Goal: Task Accomplishment & Management: Use online tool/utility

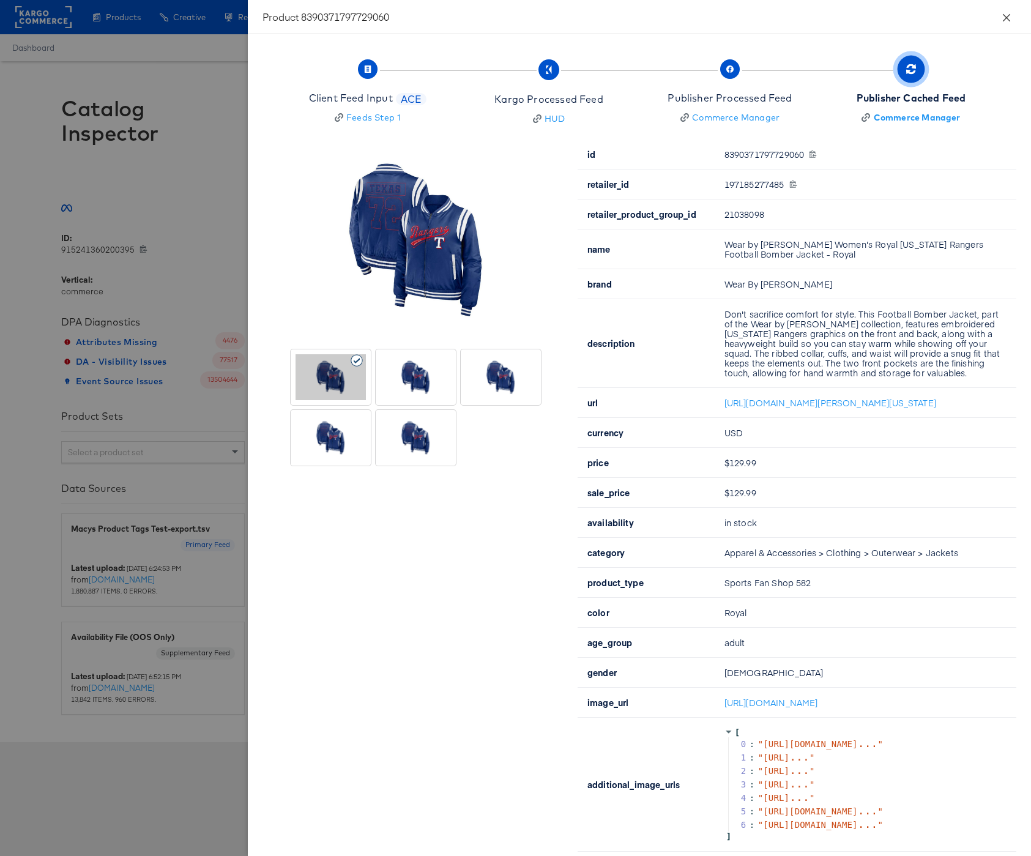
click at [1005, 14] on icon "close" at bounding box center [1007, 18] width 10 height 10
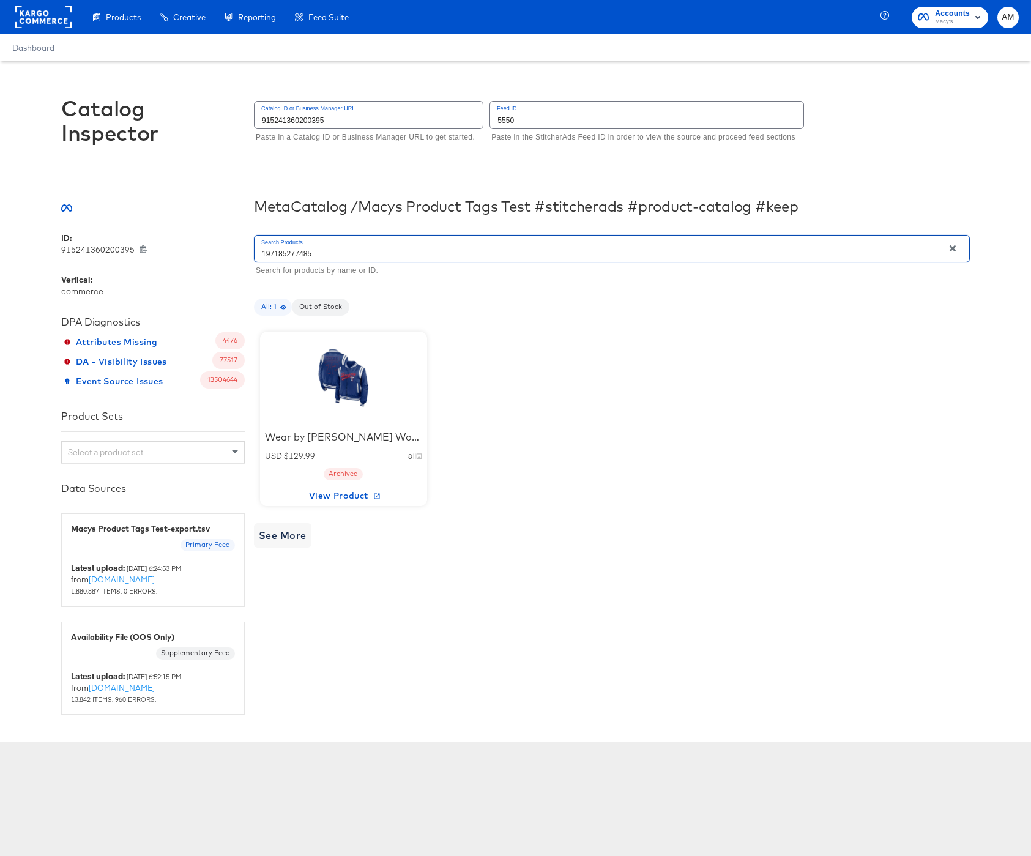
drag, startPoint x: 317, startPoint y: 255, endPoint x: 205, endPoint y: 253, distance: 112.0
click at [207, 253] on div "ID: 915241360200395 915241360200395 Vertical: commerce DPA Diagnostics Attribut…" at bounding box center [515, 474] width 909 height 482
drag, startPoint x: 244, startPoint y: 251, endPoint x: 229, endPoint y: 251, distance: 14.7
click at [230, 251] on div "ID: 915241360200395 915241360200395 Vertical: commerce DPA Diagnostics Attribut…" at bounding box center [515, 474] width 909 height 482
click at [339, 372] on div at bounding box center [343, 378] width 104 height 76
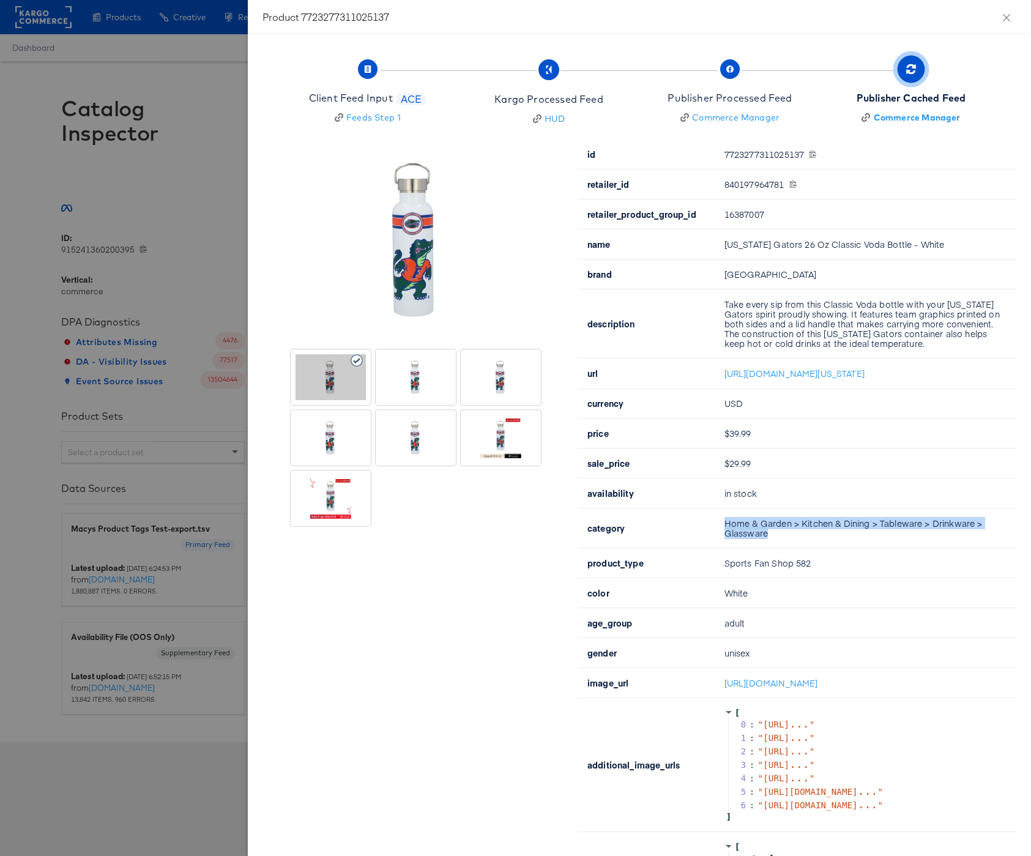
drag, startPoint x: 775, startPoint y: 543, endPoint x: 722, endPoint y: 536, distance: 53.1
click at [722, 536] on td "Home & Garden > Kitchen & Dining > Tableware > Drinkware > Glassware" at bounding box center [866, 528] width 302 height 40
copy td "Home & Garden > Kitchen & Dining > Tableware > Drinkware > Glassware"
click at [1006, 15] on icon "close" at bounding box center [1007, 18] width 10 height 10
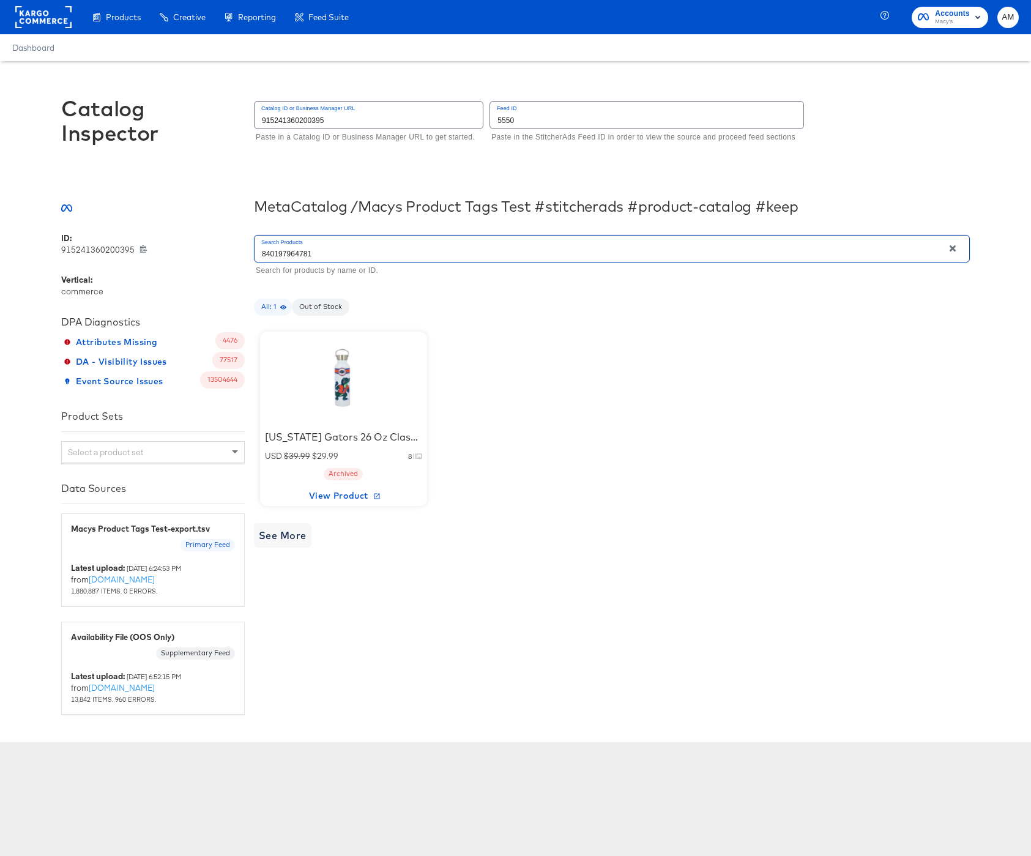
drag, startPoint x: 275, startPoint y: 251, endPoint x: 198, endPoint y: 248, distance: 77.8
click at [198, 248] on div "ID: 915241360200395 915241360200395 Vertical: commerce DPA Diagnostics Attribut…" at bounding box center [515, 474] width 909 height 482
click at [360, 434] on div "Tervis Chicago Cubs 30oz. Ombre Tumbler" at bounding box center [343, 437] width 157 height 14
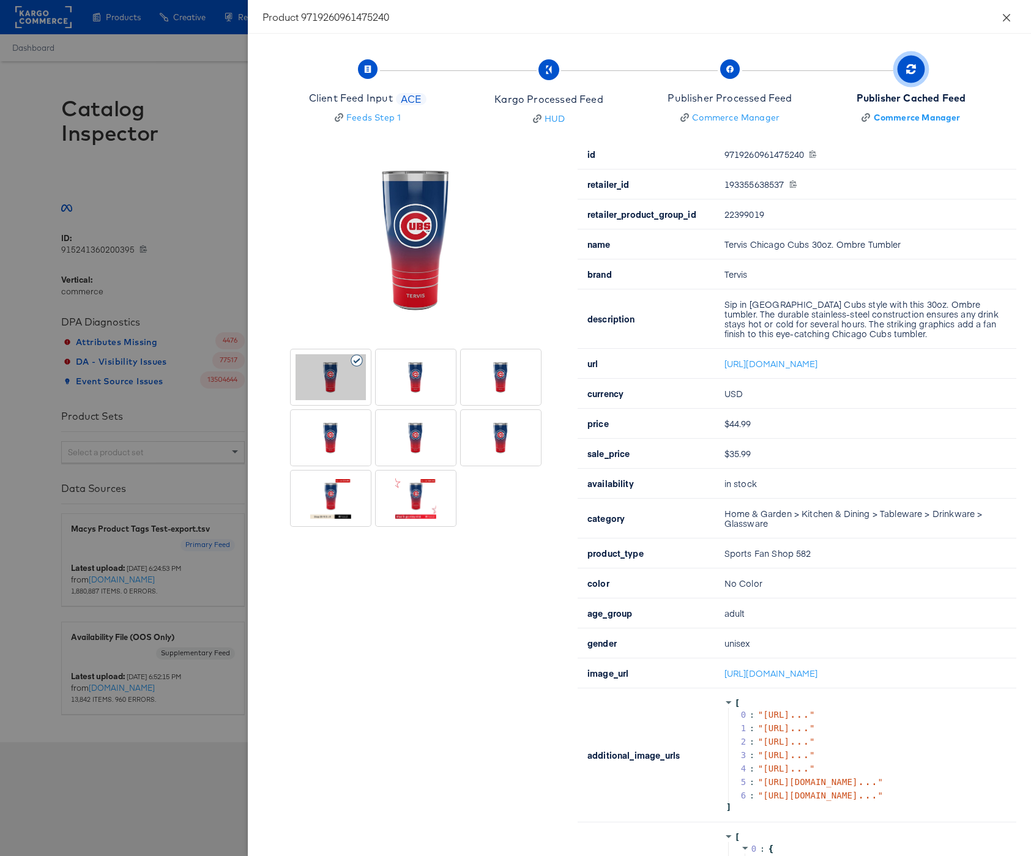
click at [1006, 15] on icon "close" at bounding box center [1007, 18] width 10 height 10
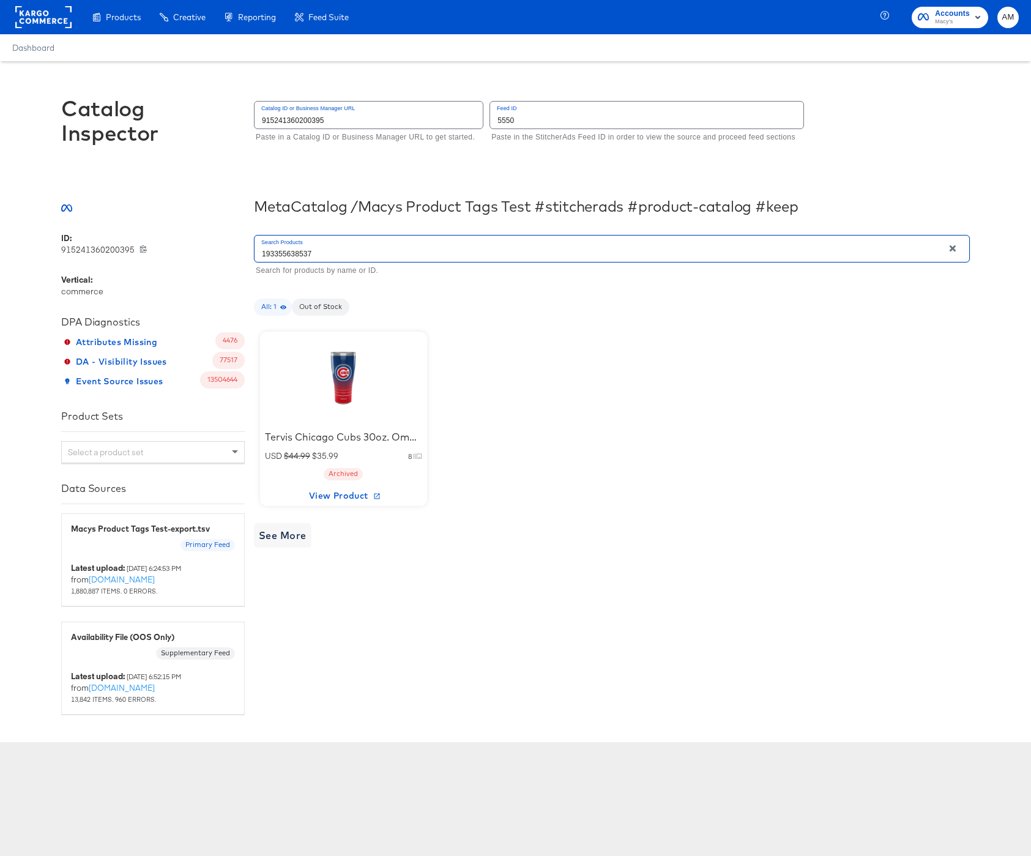
drag, startPoint x: 220, startPoint y: 244, endPoint x: 192, endPoint y: 241, distance: 27.6
click at [192, 241] on div "ID: 915241360200395 915241360200395 Vertical: commerce DPA Diagnostics Attribut…" at bounding box center [515, 474] width 909 height 482
click at [345, 366] on div at bounding box center [343, 378] width 104 height 76
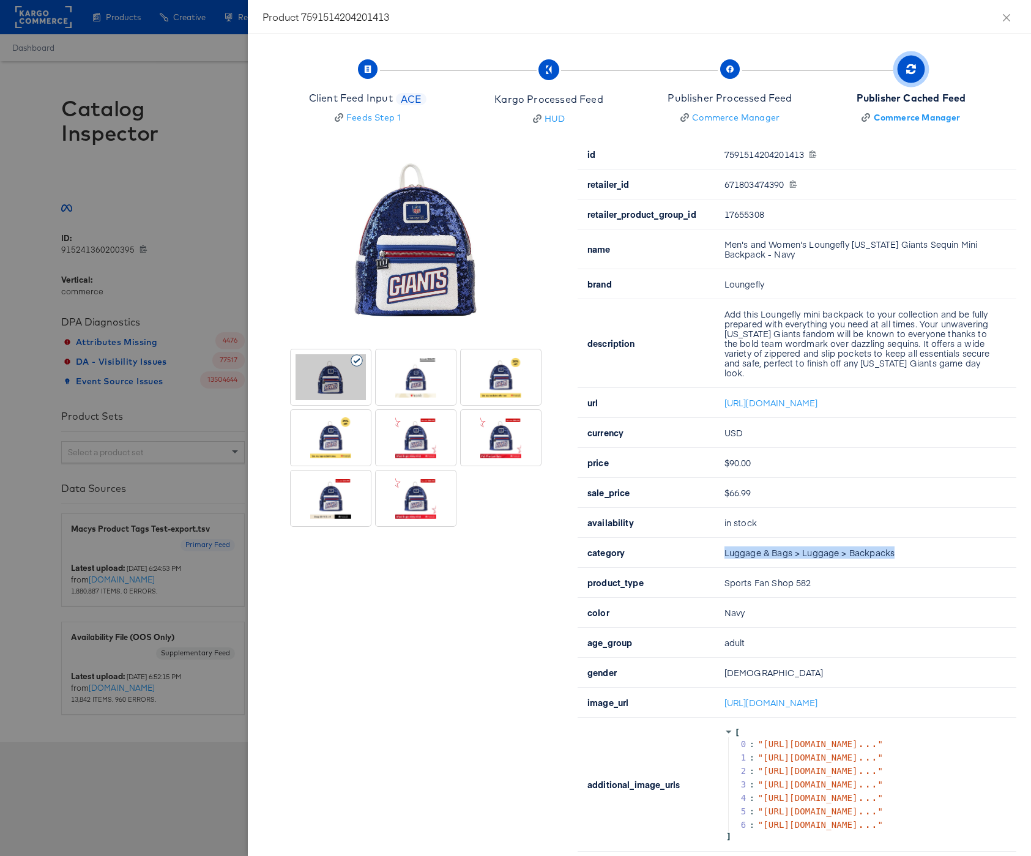
drag, startPoint x: 902, startPoint y: 553, endPoint x: 696, endPoint y: 548, distance: 206.9
click at [696, 548] on tr "category Luggage & Bags > Luggage > Backpacks" at bounding box center [797, 553] width 439 height 30
copy tr "Luggage & Bags > Luggage > Backpacks"
click at [1005, 14] on icon "close" at bounding box center [1007, 18] width 10 height 10
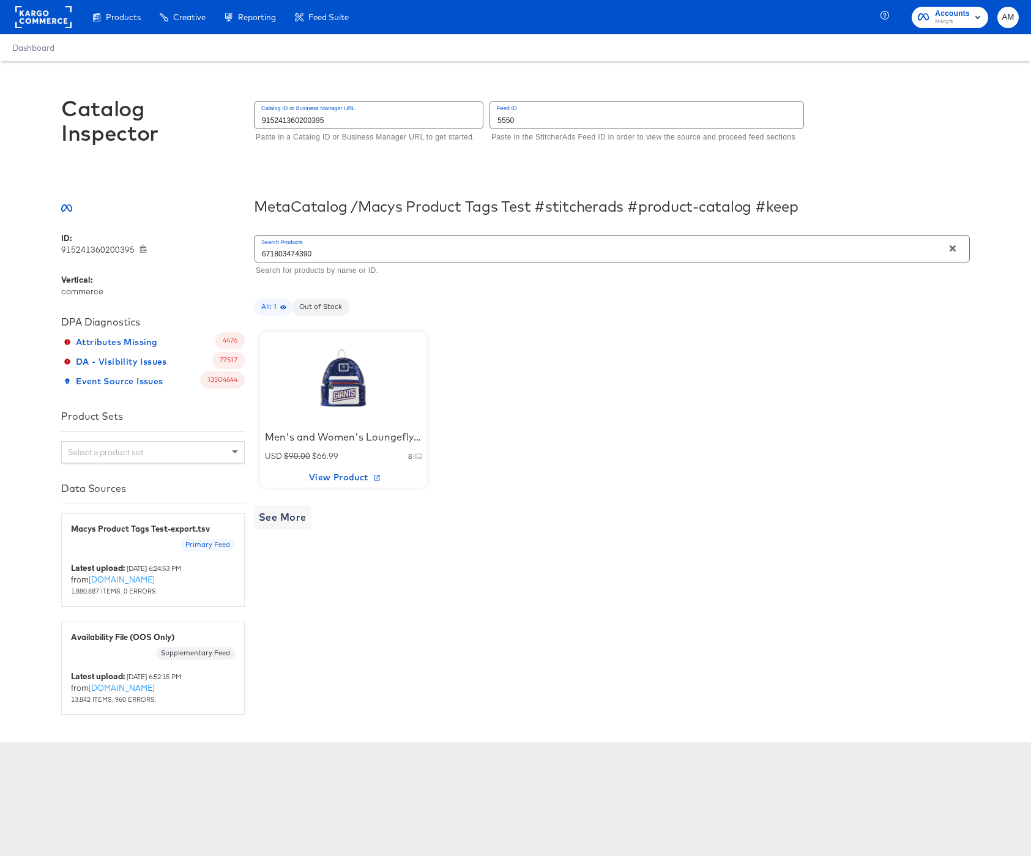
click at [225, 254] on div "ID: 915241360200395 915241360200395 Vertical: commerce DPA Diagnostics Attribut…" at bounding box center [515, 474] width 909 height 482
click at [340, 368] on div at bounding box center [343, 378] width 104 height 76
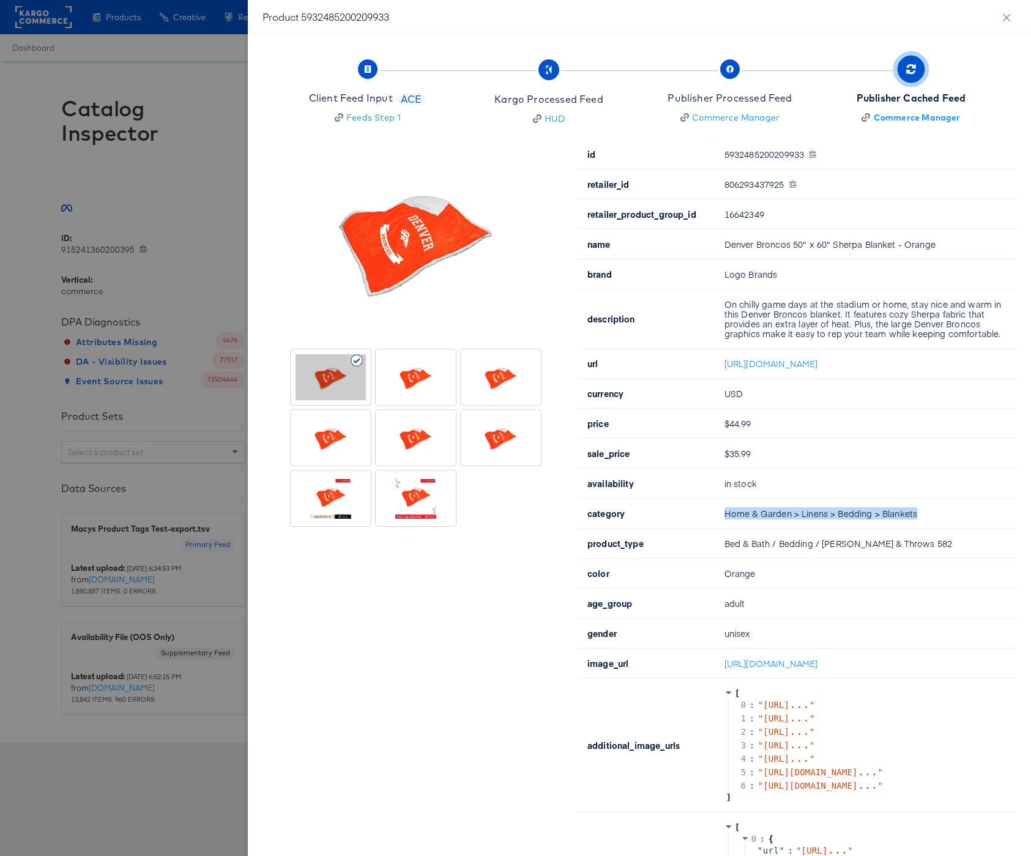
drag, startPoint x: 925, startPoint y: 525, endPoint x: 721, endPoint y: 525, distance: 203.1
click at [721, 525] on td "Home & Garden > Linens > Bedding > Blankets" at bounding box center [866, 514] width 302 height 30
click at [1005, 15] on icon "close" at bounding box center [1006, 16] width 7 height 7
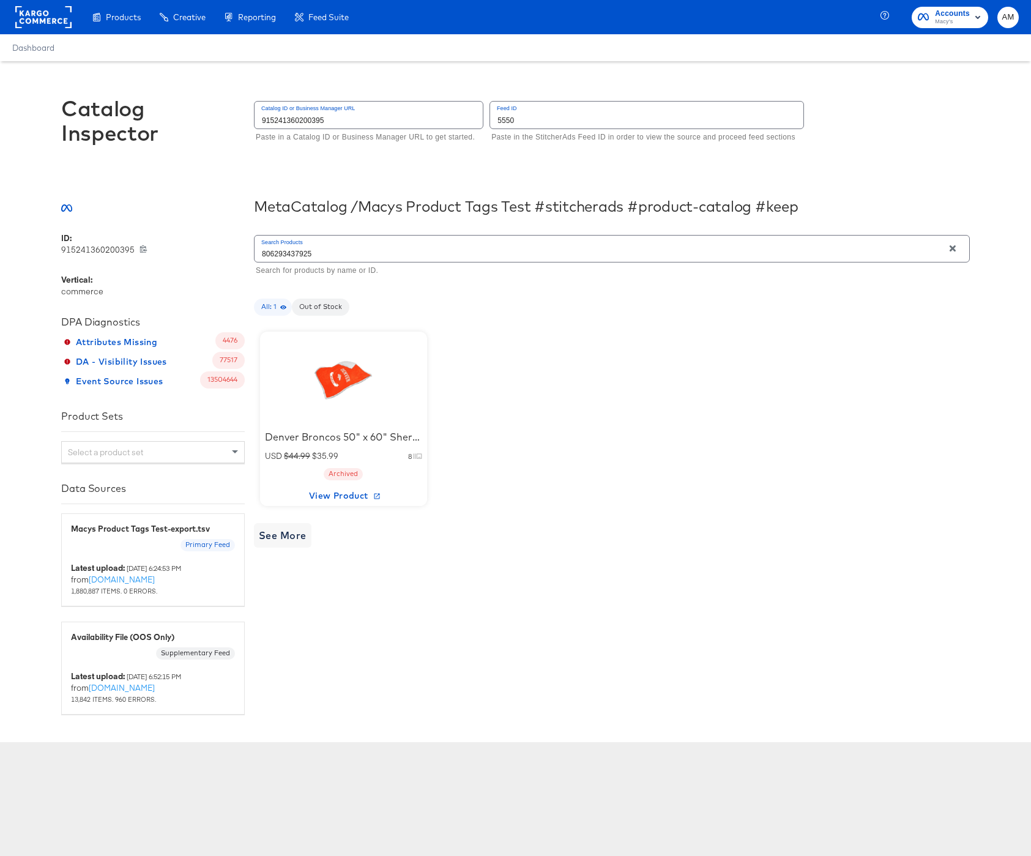
drag, startPoint x: 316, startPoint y: 255, endPoint x: 200, endPoint y: 247, distance: 116.5
click at [200, 247] on div "ID: 915241360200395 915241360200395 Vertical: commerce DPA Diagnostics Attribut…" at bounding box center [515, 474] width 909 height 482
click at [343, 384] on div at bounding box center [343, 378] width 104 height 76
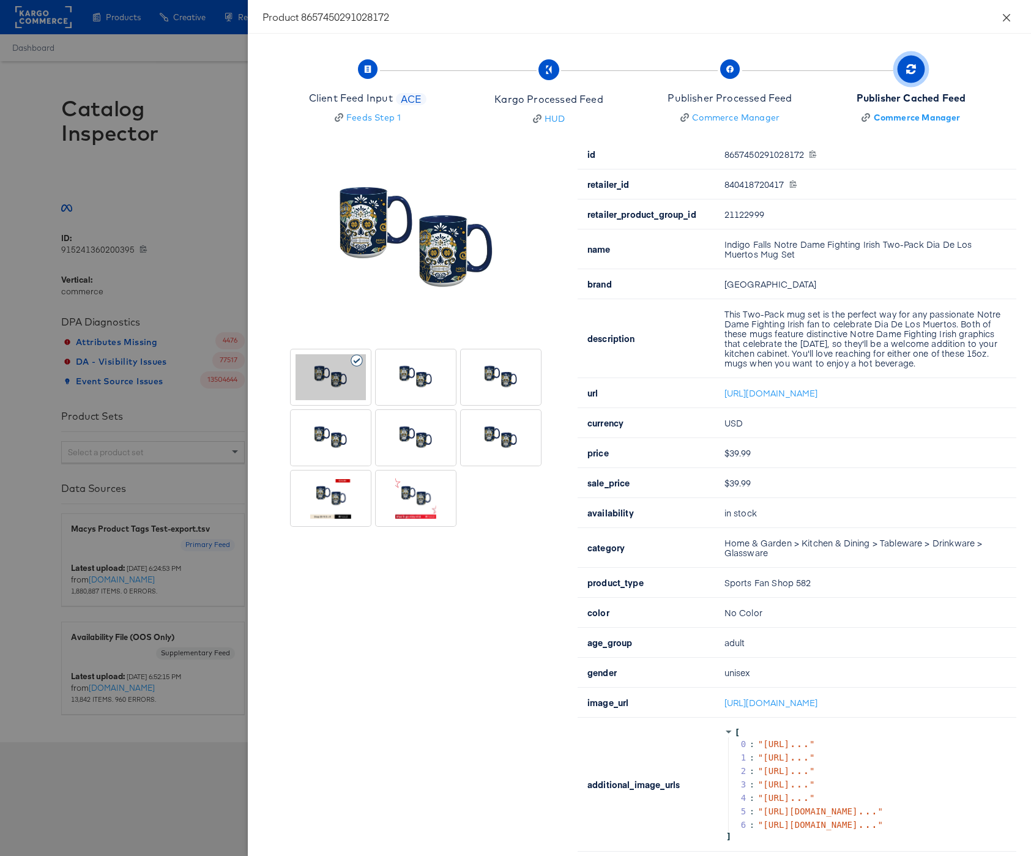
click at [1005, 13] on icon "close" at bounding box center [1007, 18] width 10 height 10
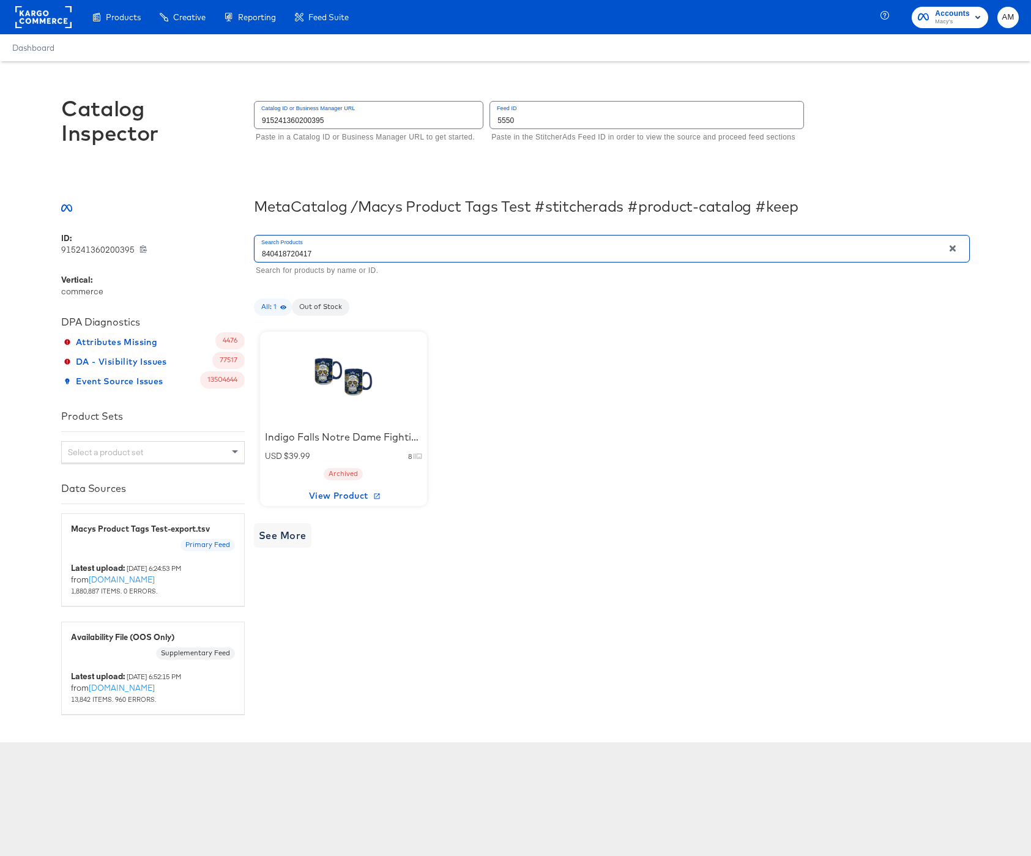
drag, startPoint x: 323, startPoint y: 253, endPoint x: 210, endPoint y: 250, distance: 112.6
click at [214, 251] on div "ID: 915241360200395 915241360200395 Vertical: commerce DPA Diagnostics Attribut…" at bounding box center [515, 474] width 909 height 482
click at [346, 370] on div at bounding box center [343, 378] width 104 height 76
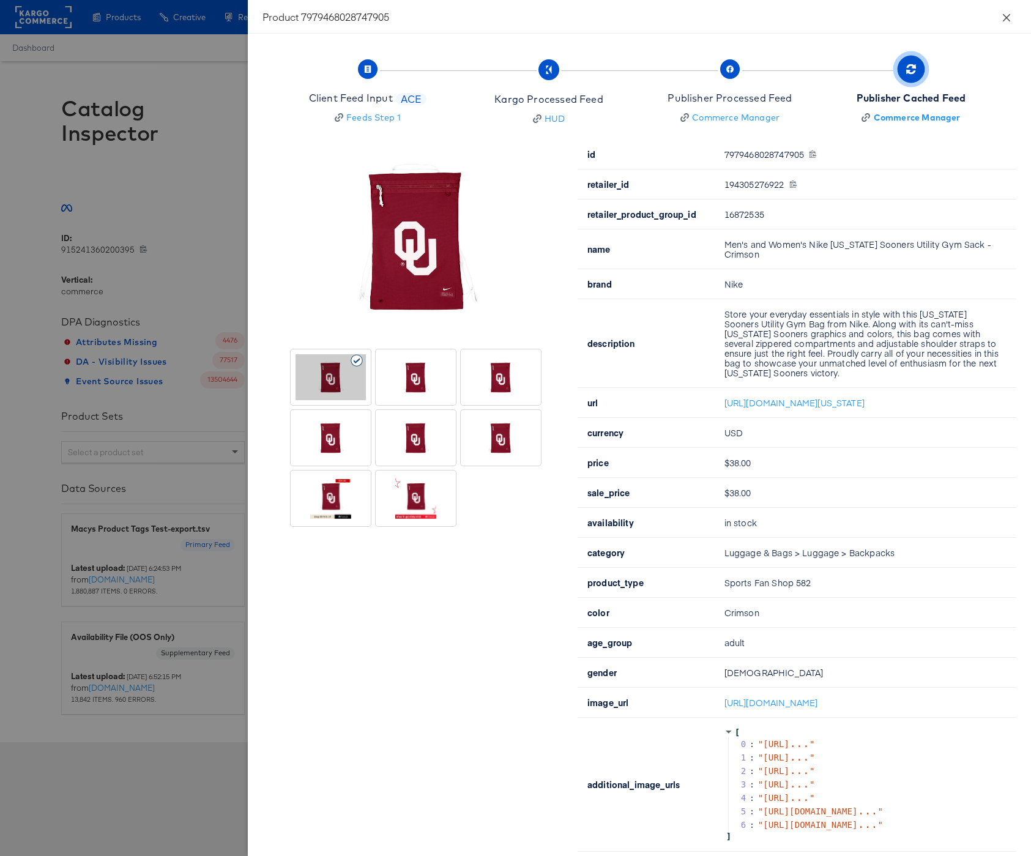
click at [1011, 15] on icon "close" at bounding box center [1007, 18] width 10 height 10
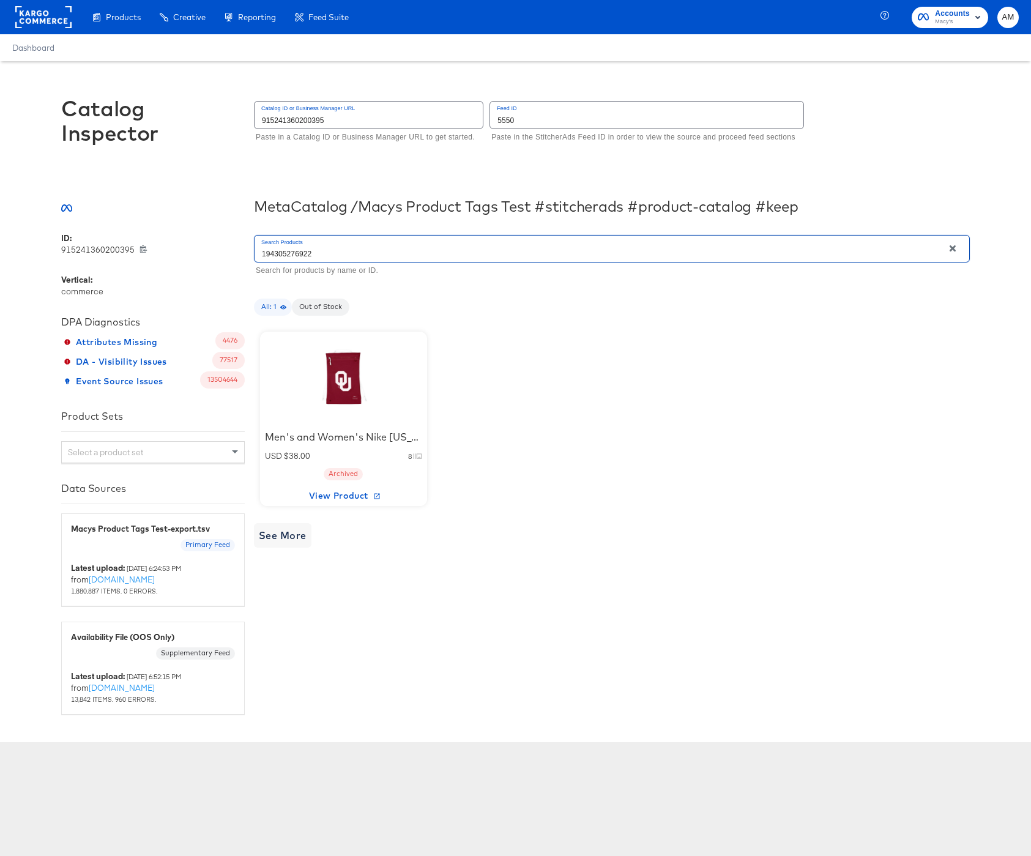
drag, startPoint x: 207, startPoint y: 245, endPoint x: 199, endPoint y: 244, distance: 7.4
click at [199, 244] on div "ID: 915241360200395 915241360200395 Vertical: commerce DPA Diagnostics Attribut…" at bounding box center [515, 474] width 909 height 482
click at [335, 395] on div at bounding box center [343, 378] width 104 height 76
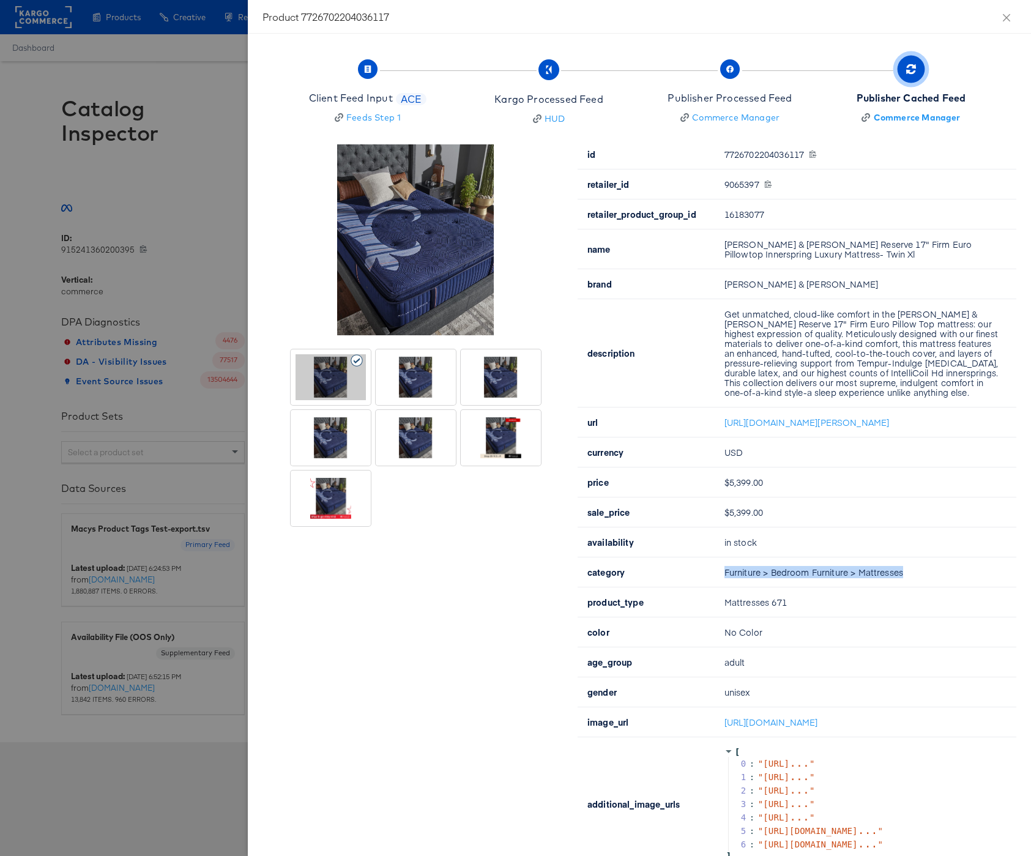
drag, startPoint x: 778, startPoint y: 589, endPoint x: 724, endPoint y: 593, distance: 54.0
click at [724, 587] on td "Furniture > Bedroom Furniture > Mattresses" at bounding box center [866, 572] width 302 height 30
drag, startPoint x: 1007, startPoint y: 17, endPoint x: 977, endPoint y: 39, distance: 37.7
click at [1007, 17] on icon "close" at bounding box center [1006, 16] width 7 height 7
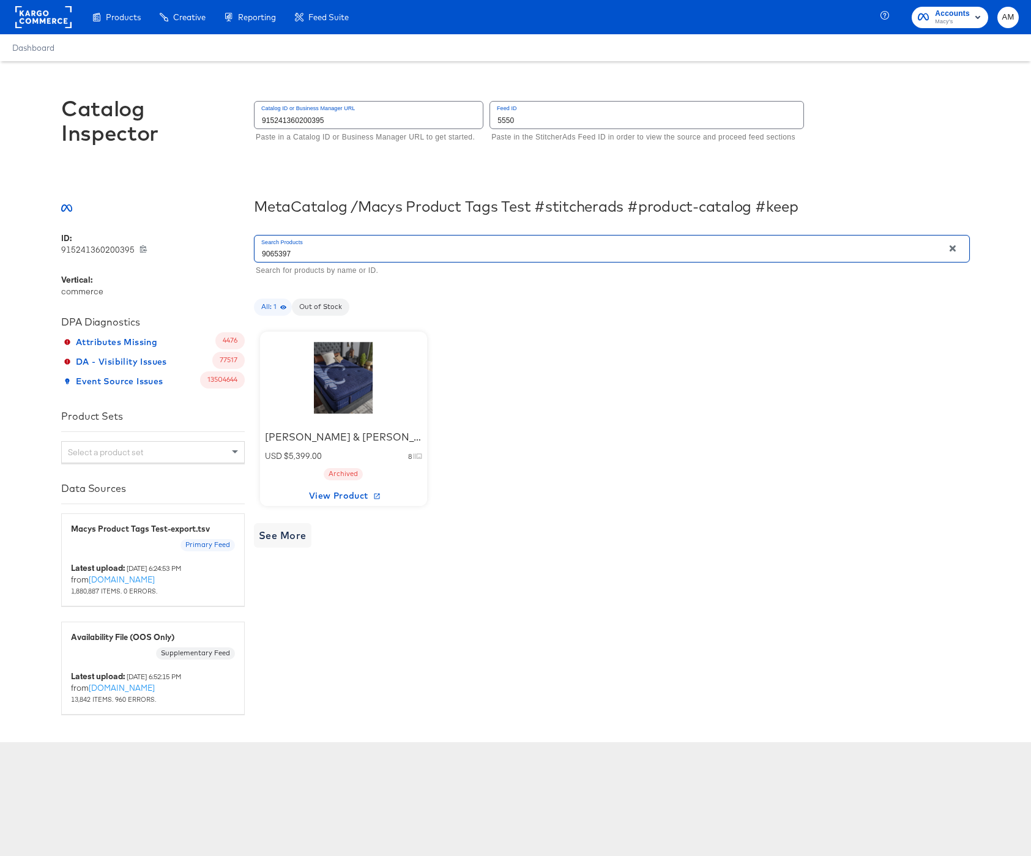
drag, startPoint x: 264, startPoint y: 253, endPoint x: 208, endPoint y: 247, distance: 56.1
click at [208, 247] on div "ID: 915241360200395 915241360200395 Vertical: commerce DPA Diagnostics Attribut…" at bounding box center [515, 474] width 909 height 482
click at [335, 383] on div at bounding box center [343, 378] width 104 height 76
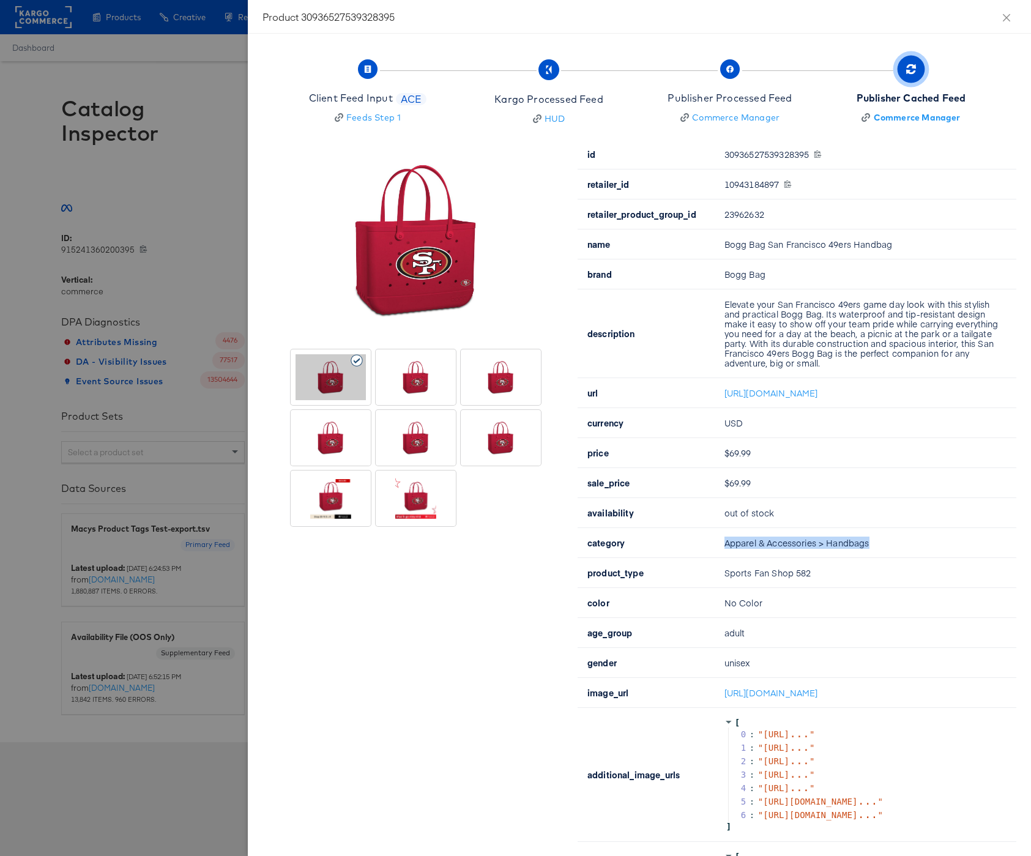
drag, startPoint x: 799, startPoint y: 550, endPoint x: 726, endPoint y: 552, distance: 72.9
click at [726, 552] on td "Apparel & Accessories > Handbags" at bounding box center [866, 543] width 302 height 30
click at [1010, 15] on icon "close" at bounding box center [1007, 18] width 10 height 10
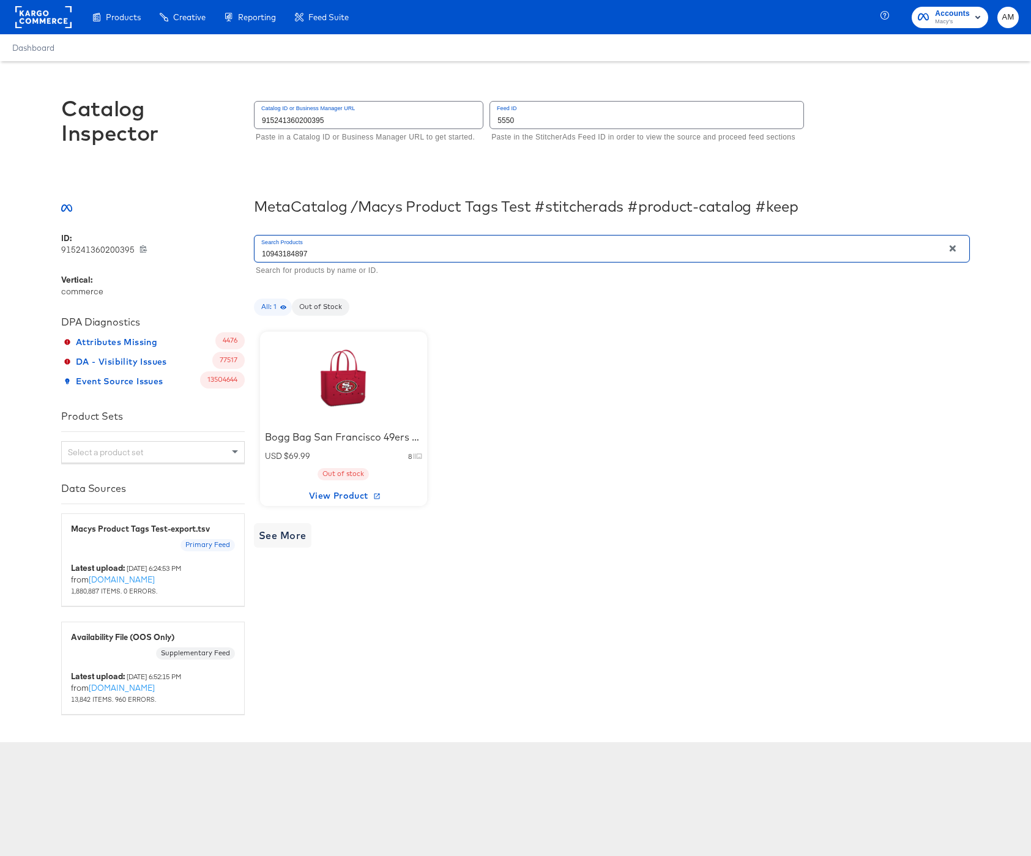
drag, startPoint x: 281, startPoint y: 251, endPoint x: 199, endPoint y: 245, distance: 82.3
click at [203, 245] on div "ID: 915241360200395 915241360200395 Vertical: commerce DPA Diagnostics Attribut…" at bounding box center [515, 474] width 909 height 482
click at [336, 379] on div at bounding box center [343, 378] width 104 height 76
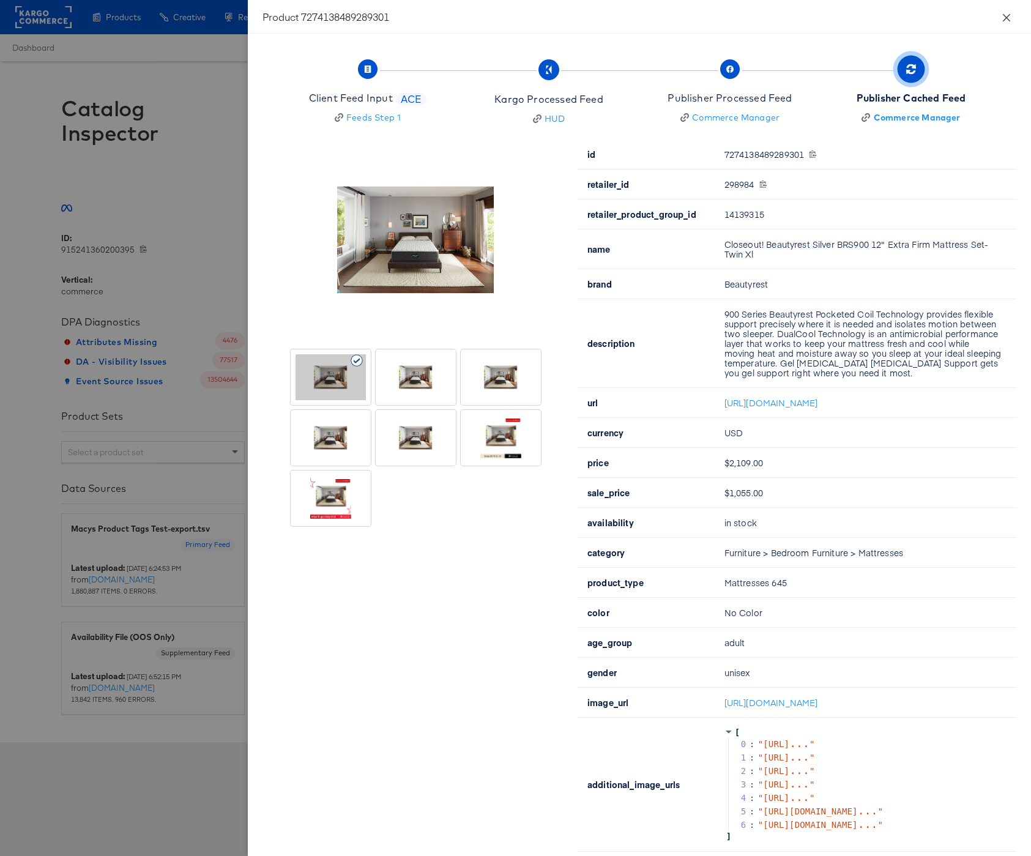
drag, startPoint x: 1009, startPoint y: 13, endPoint x: 926, endPoint y: 1, distance: 83.6
click at [1009, 13] on icon "close" at bounding box center [1007, 18] width 10 height 10
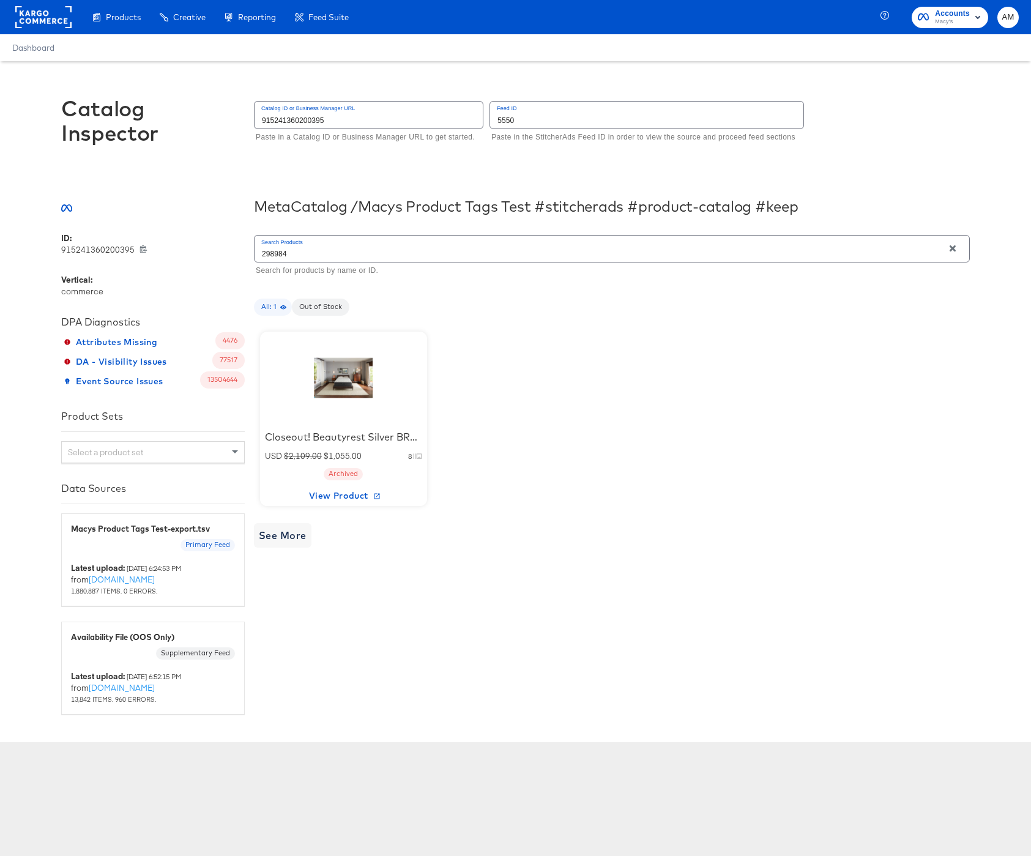
drag, startPoint x: 253, startPoint y: 252, endPoint x: 221, endPoint y: 248, distance: 32.0
click at [228, 250] on div "ID: 915241360200395 915241360200395 Vertical: commerce DPA Diagnostics Attribut…" at bounding box center [515, 474] width 909 height 482
type input "888633745853"
click at [343, 377] on div at bounding box center [343, 378] width 104 height 76
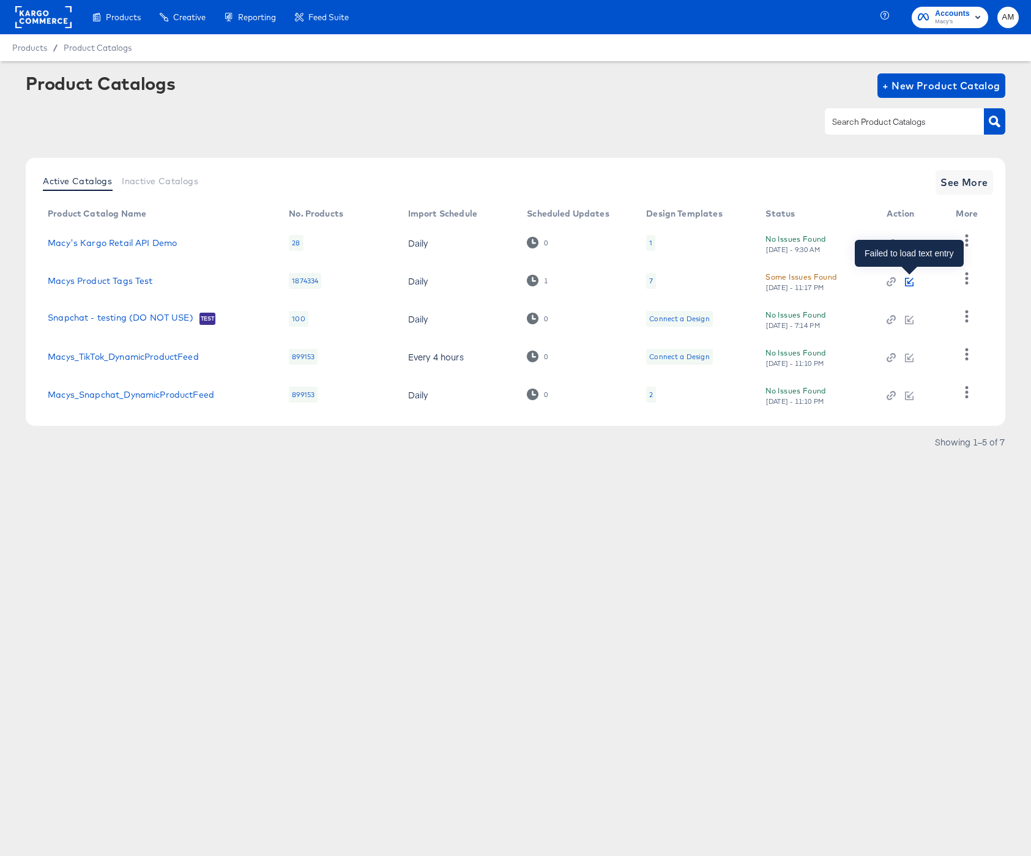
click at [912, 283] on icon "button" at bounding box center [909, 282] width 9 height 9
click at [890, 281] on icon "button" at bounding box center [891, 281] width 9 height 9
click at [973, 279] on button "button" at bounding box center [966, 278] width 21 height 24
click at [910, 283] on div "HUD Checks (Internal)" at bounding box center [916, 279] width 122 height 20
click at [128, 288] on td "Macys Product Tags Test" at bounding box center [158, 281] width 241 height 38
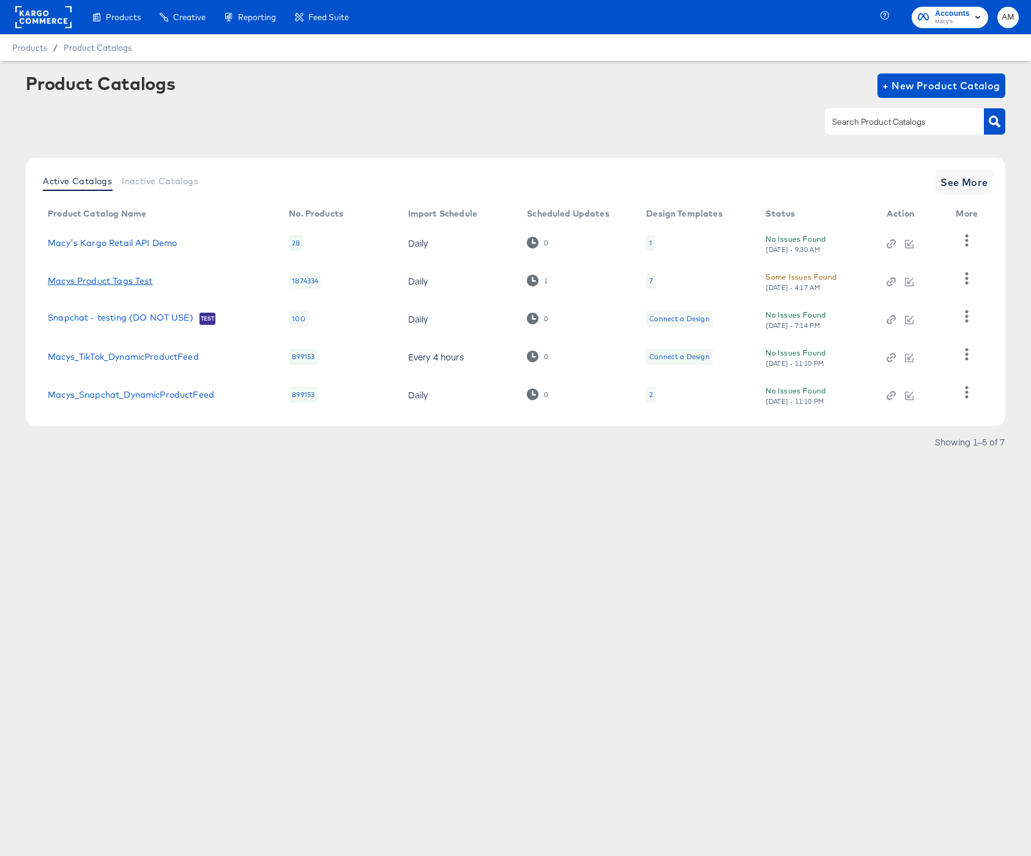
click at [128, 283] on link "Macys Product Tags Test" at bounding box center [100, 281] width 105 height 10
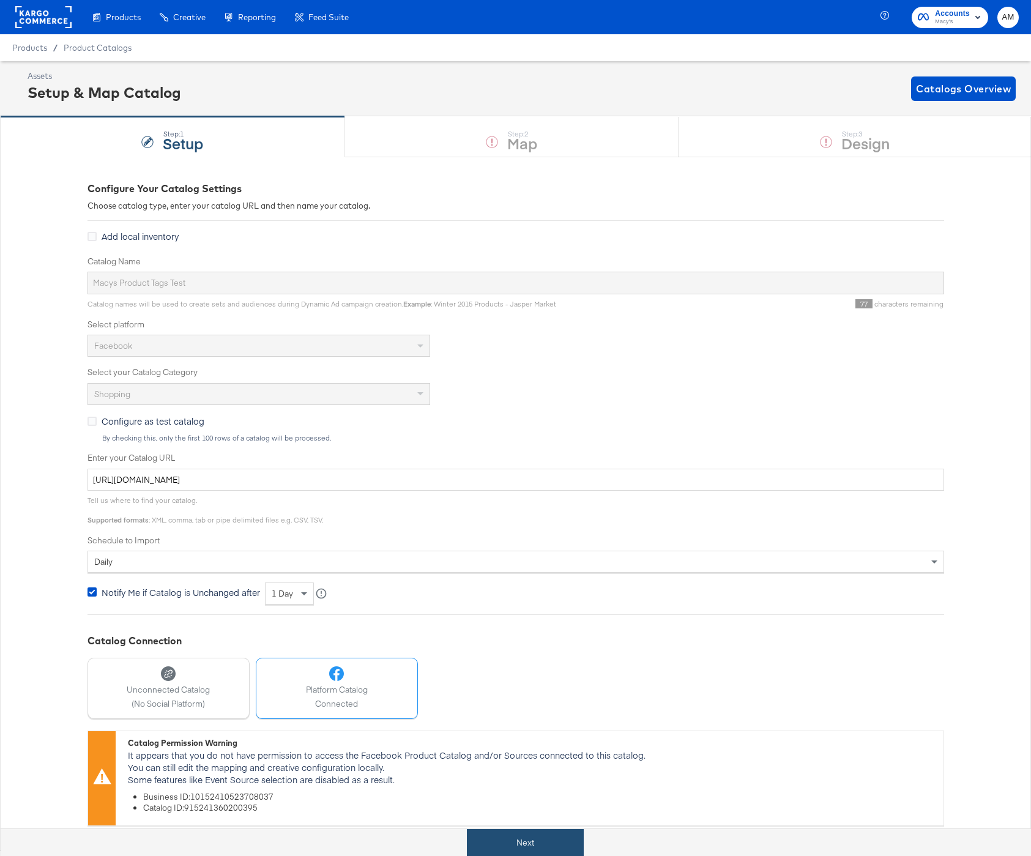
click at [519, 839] on button "Next" at bounding box center [525, 843] width 117 height 28
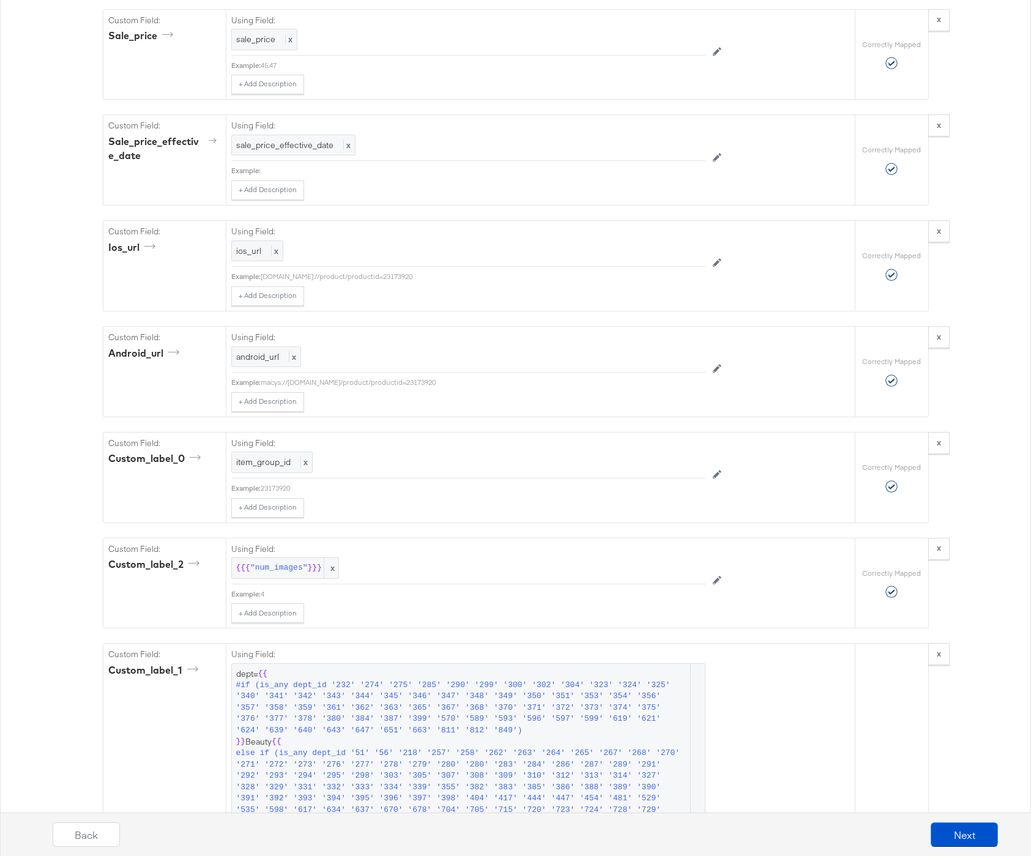
scroll to position [2124, 0]
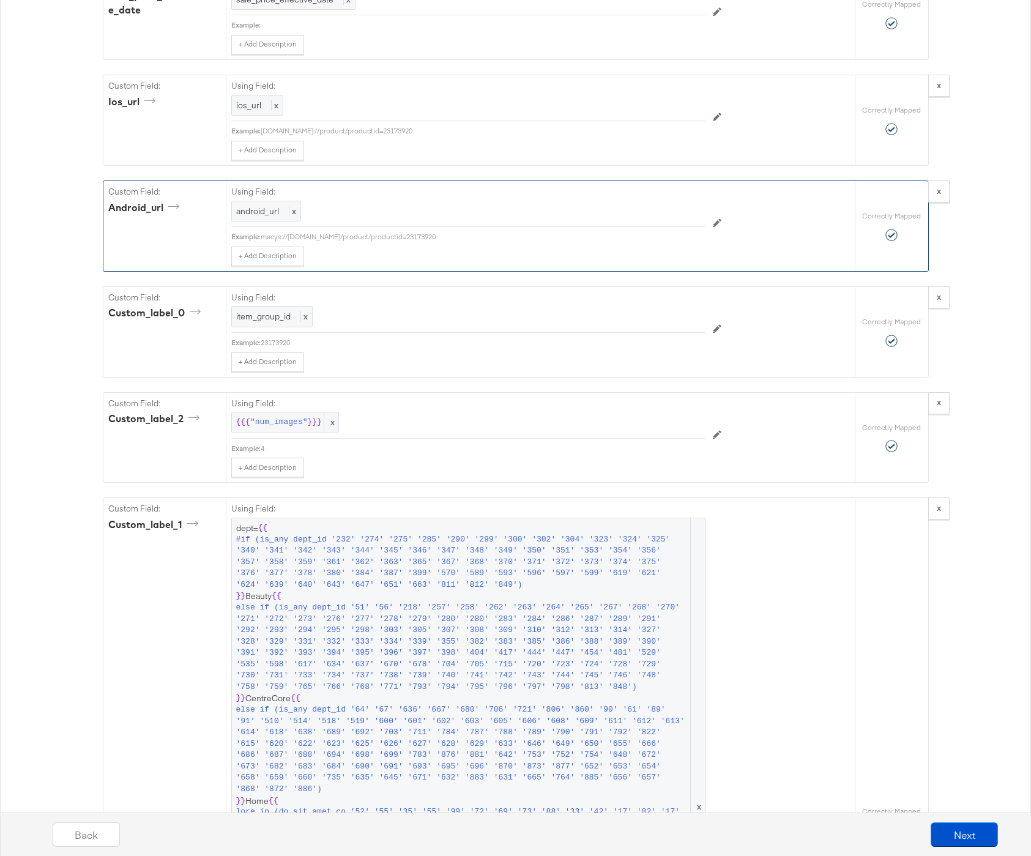
drag, startPoint x: 448, startPoint y: 234, endPoint x: 261, endPoint y: 237, distance: 187.2
click at [261, 237] on div "Example: macys://[DOMAIN_NAME]/product/productid=23173920" at bounding box center [468, 237] width 474 height 10
copy div "Example: macys://[DOMAIN_NAME]/product/productid=23173920"
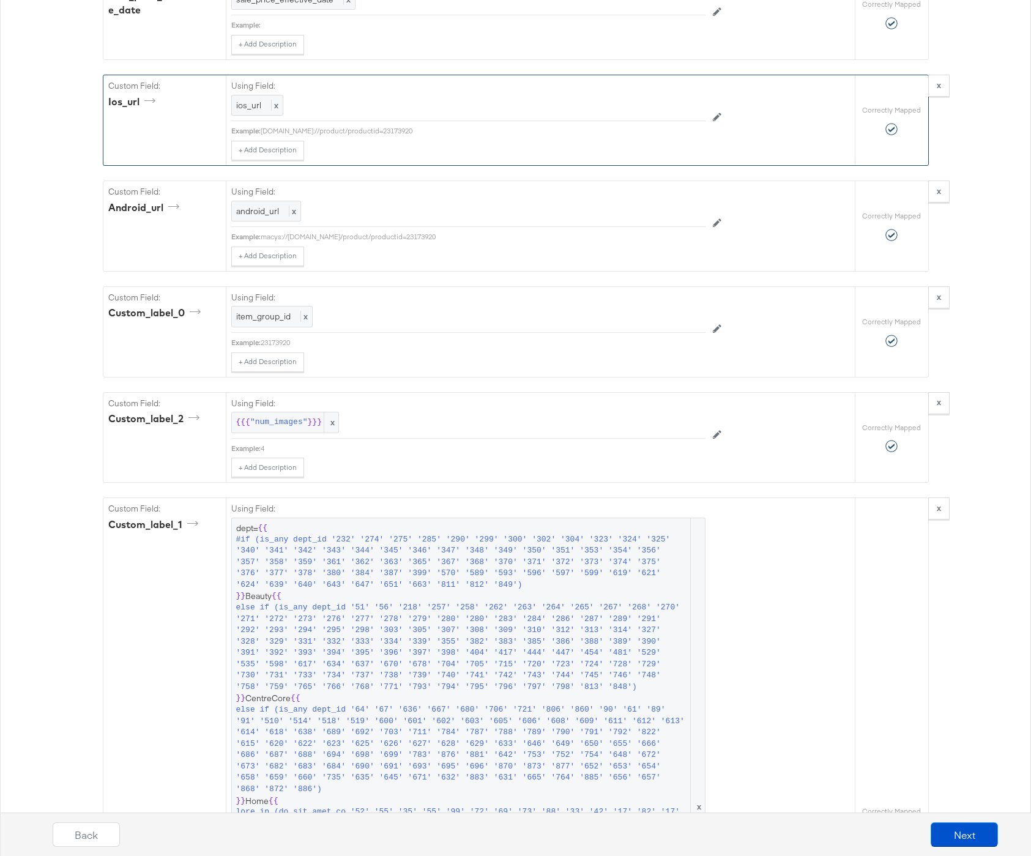
drag, startPoint x: 362, startPoint y: 132, endPoint x: 262, endPoint y: 134, distance: 99.1
click at [262, 134] on div "[DOMAIN_NAME]://product/productid=23173920" at bounding box center [483, 131] width 445 height 10
copy div "[DOMAIN_NAME]://product/productid=23173920"
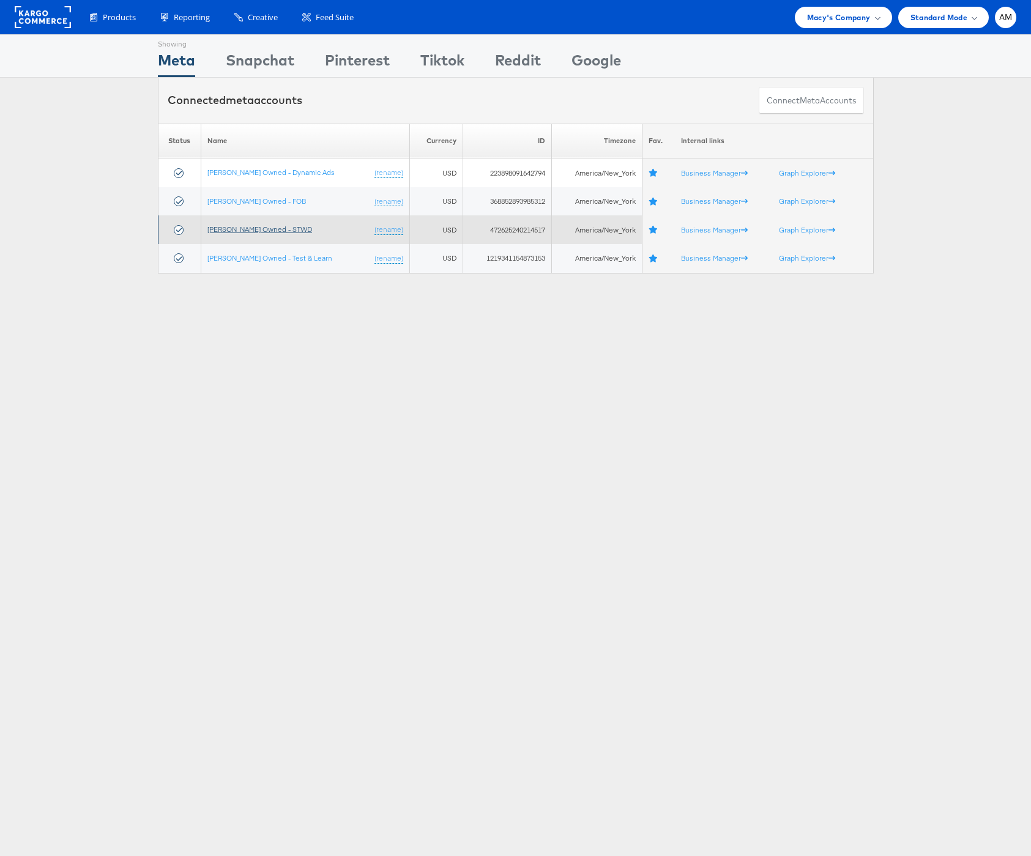
click at [267, 229] on link "Macy's Owned - STWD" at bounding box center [259, 229] width 105 height 9
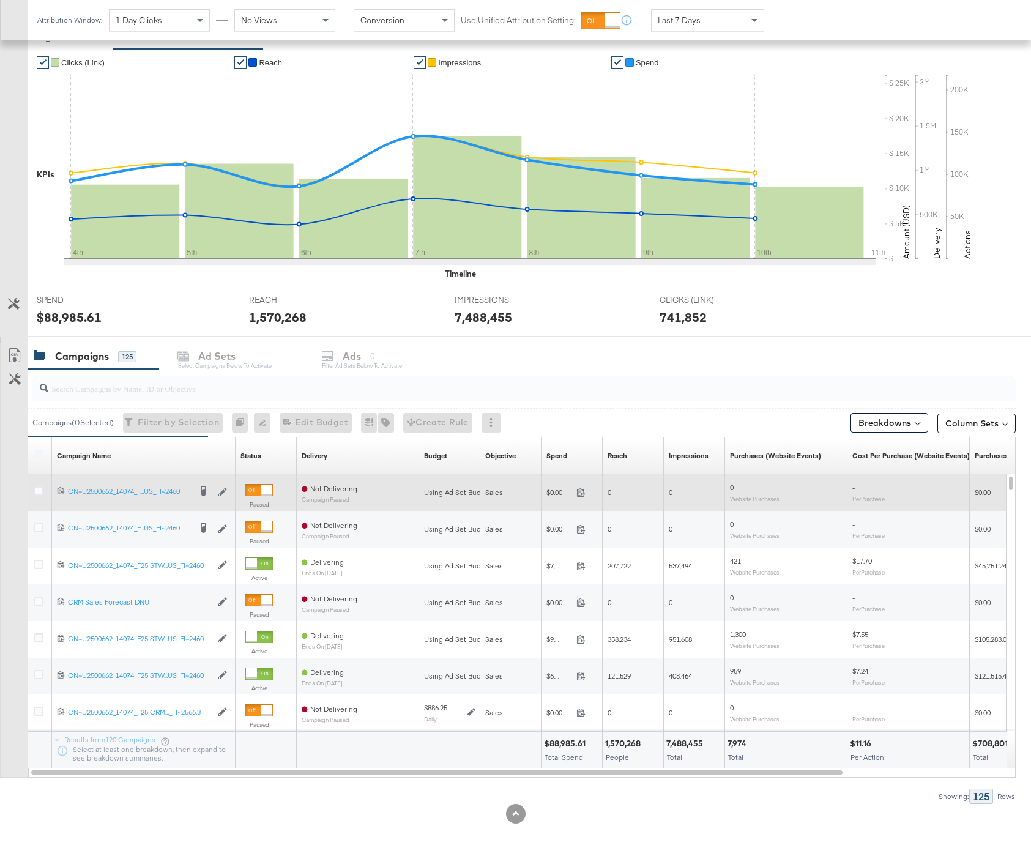
scroll to position [217, 0]
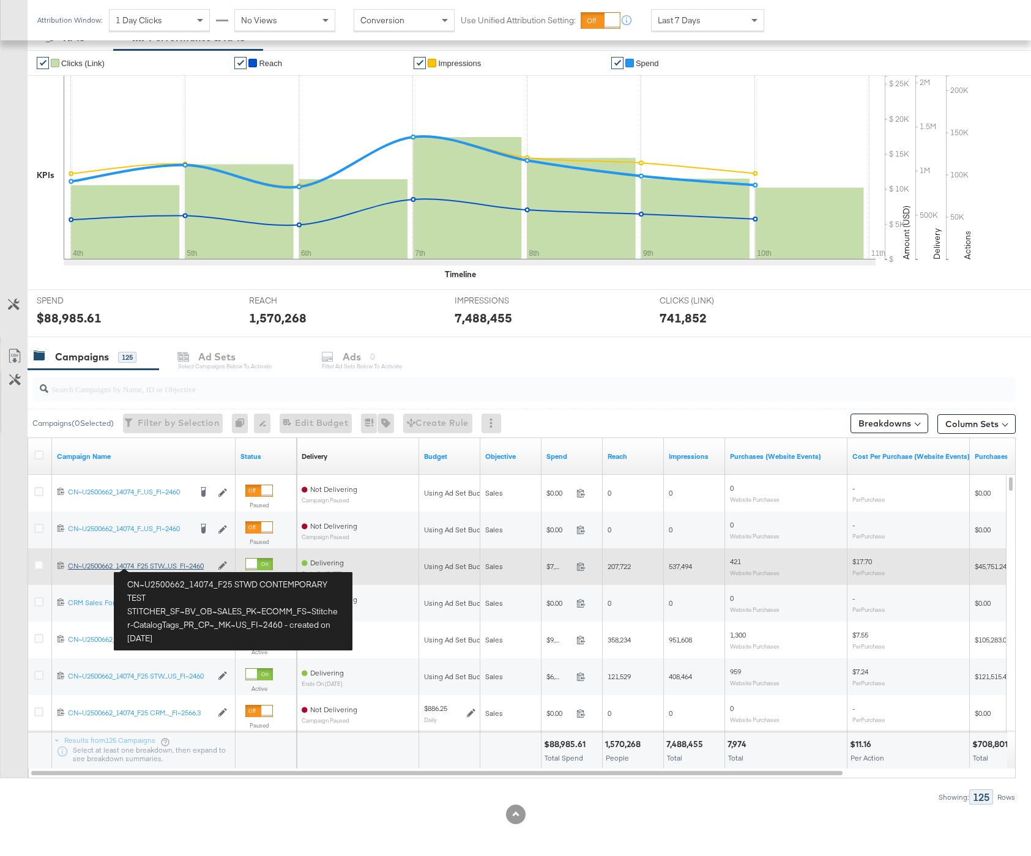
click at [160, 567] on div "CN~U2500662_14074_F25 STWD CONTEMPORARY TEST STITCHER_SF~BV_OB~SALES_PK~ECOMM_F…" at bounding box center [140, 566] width 144 height 10
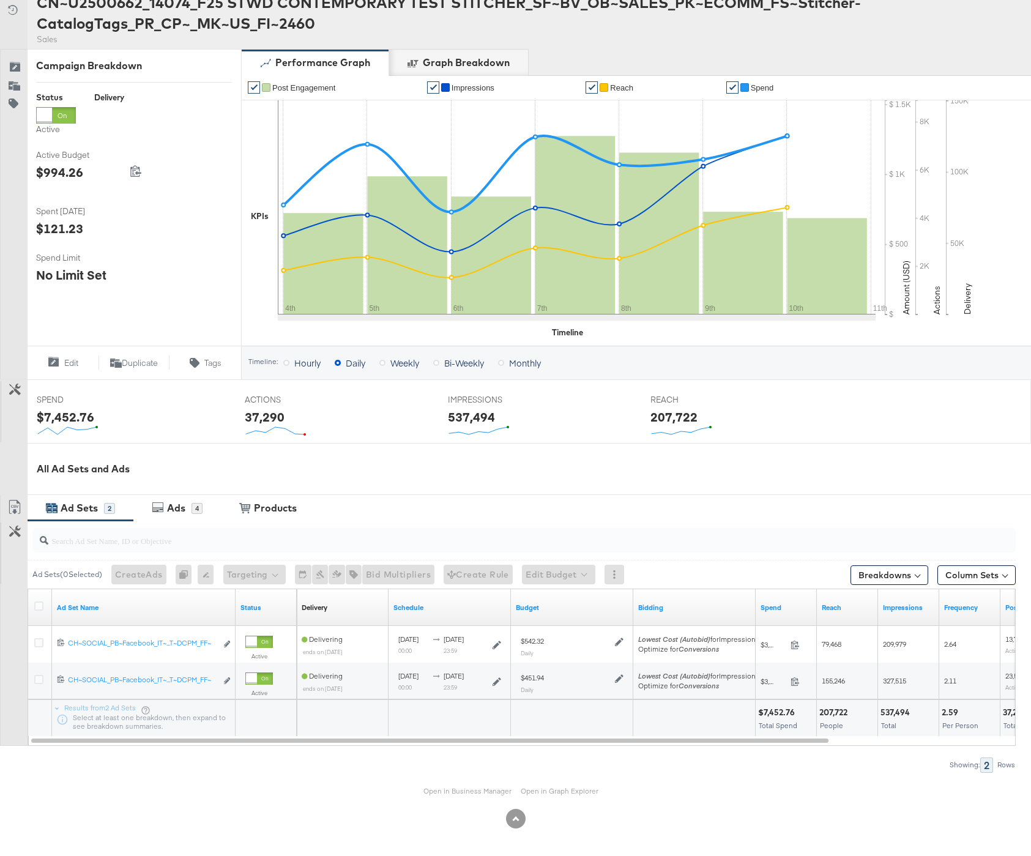
scroll to position [137, 0]
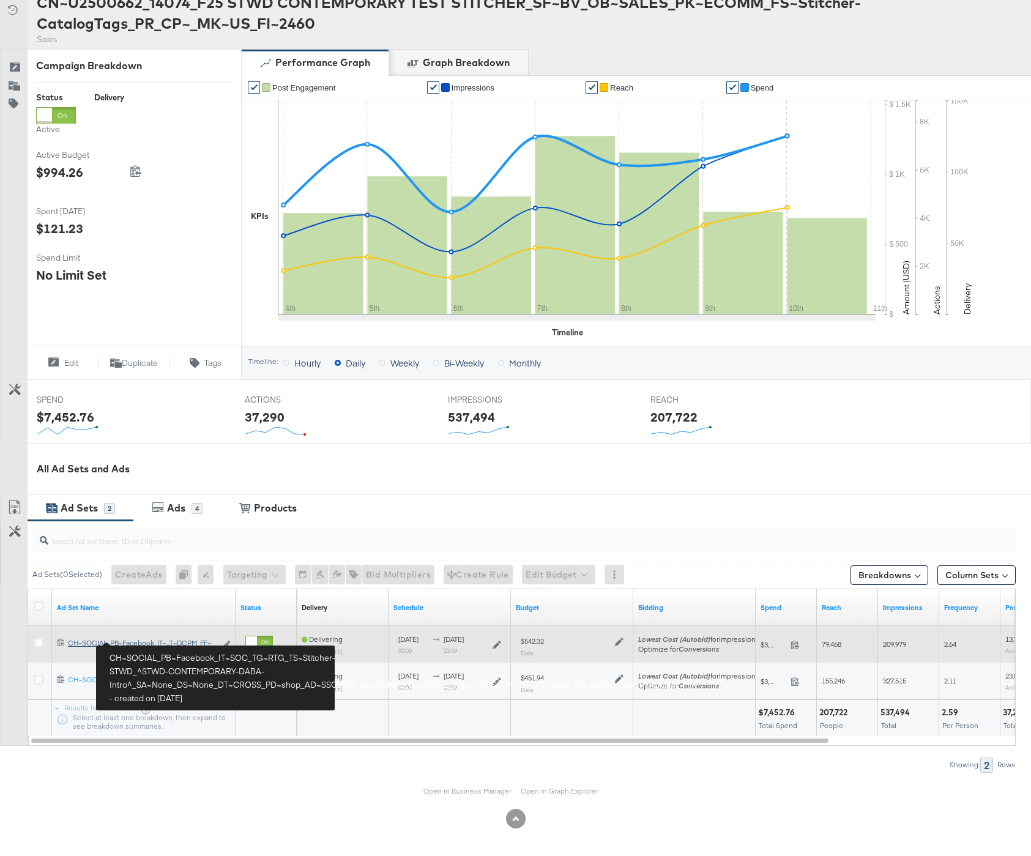
click at [162, 644] on div "CH~SOCIAL_PB~Facebook_IT~SOC_TG~RTG_TS~Stitcher-STWD_^STWD-CONTEMPORARY-DABA-In…" at bounding box center [142, 643] width 149 height 10
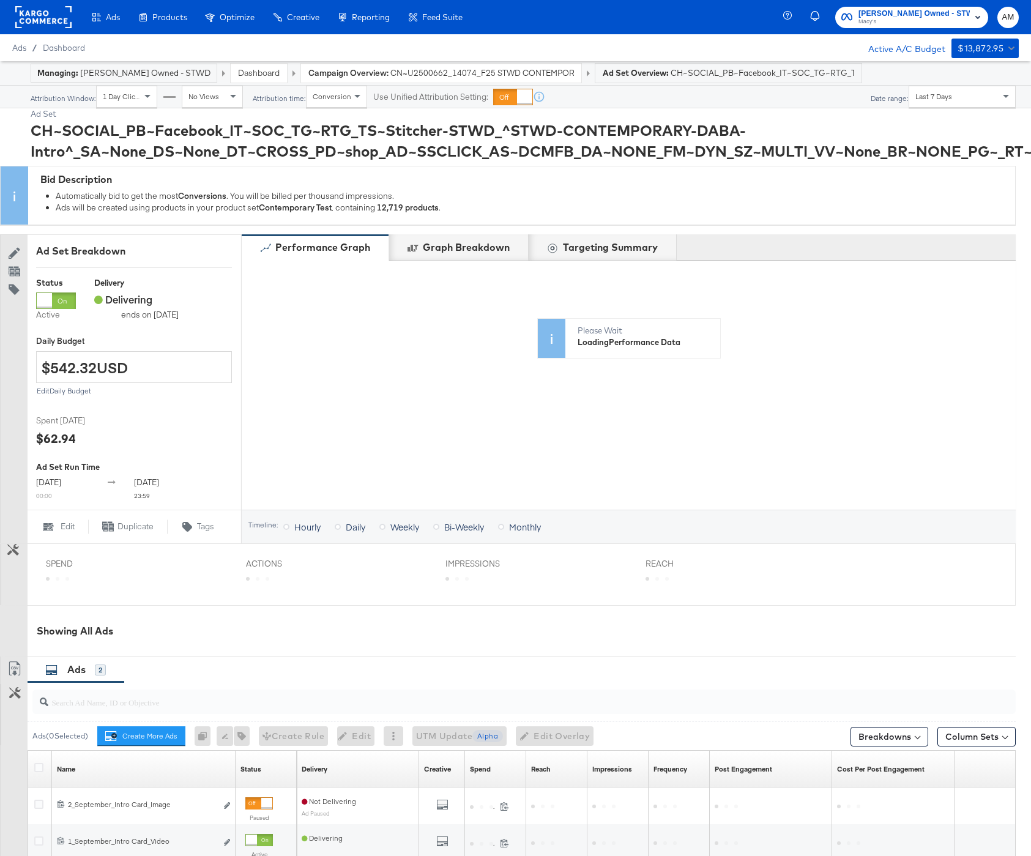
scroll to position [177, 0]
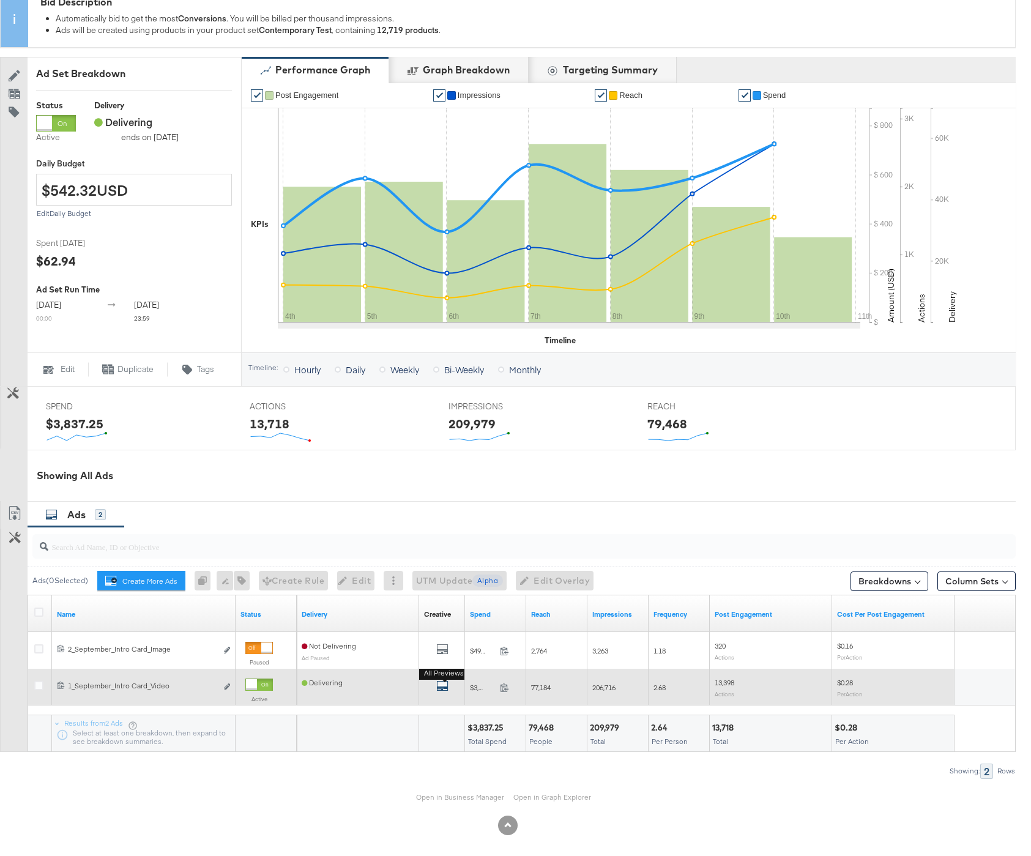
click at [443, 684] on icon "default" at bounding box center [442, 686] width 12 height 12
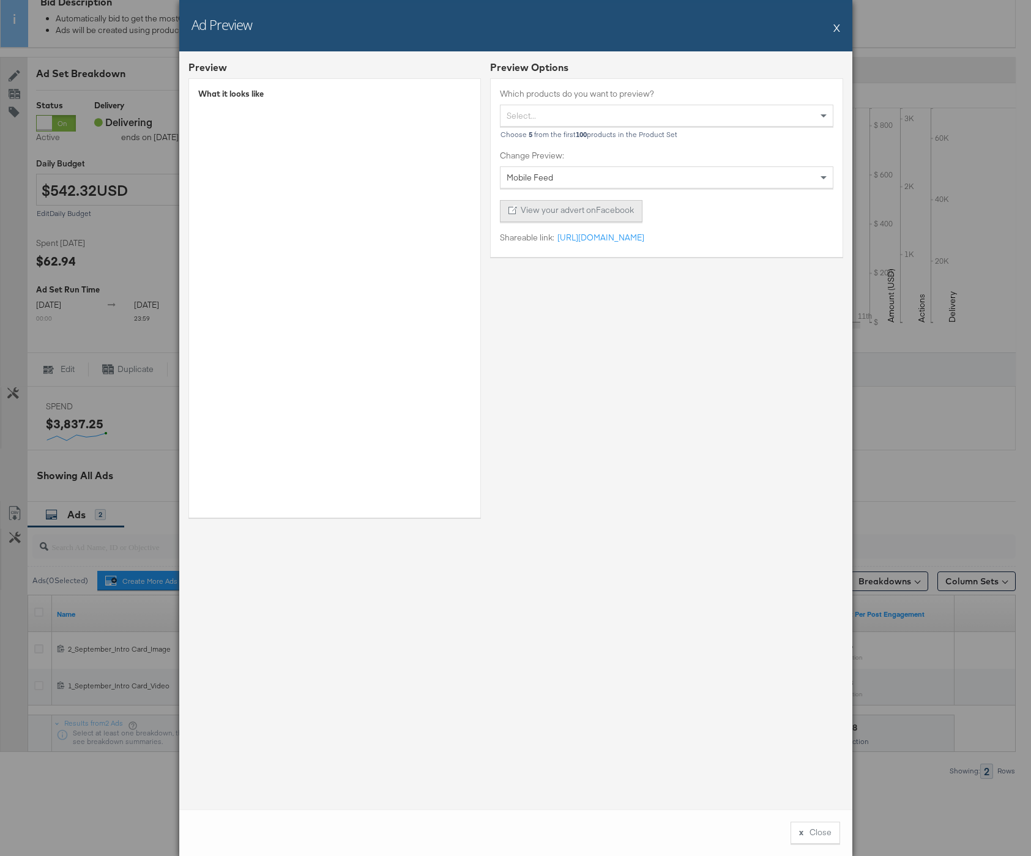
click at [562, 211] on button "View your advert on Facebook" at bounding box center [571, 211] width 143 height 22
click at [644, 240] on link "https://fb.me/20CJVNFWIlGh8qa" at bounding box center [599, 238] width 90 height 12
click at [659, 236] on icon at bounding box center [653, 236] width 12 height 12
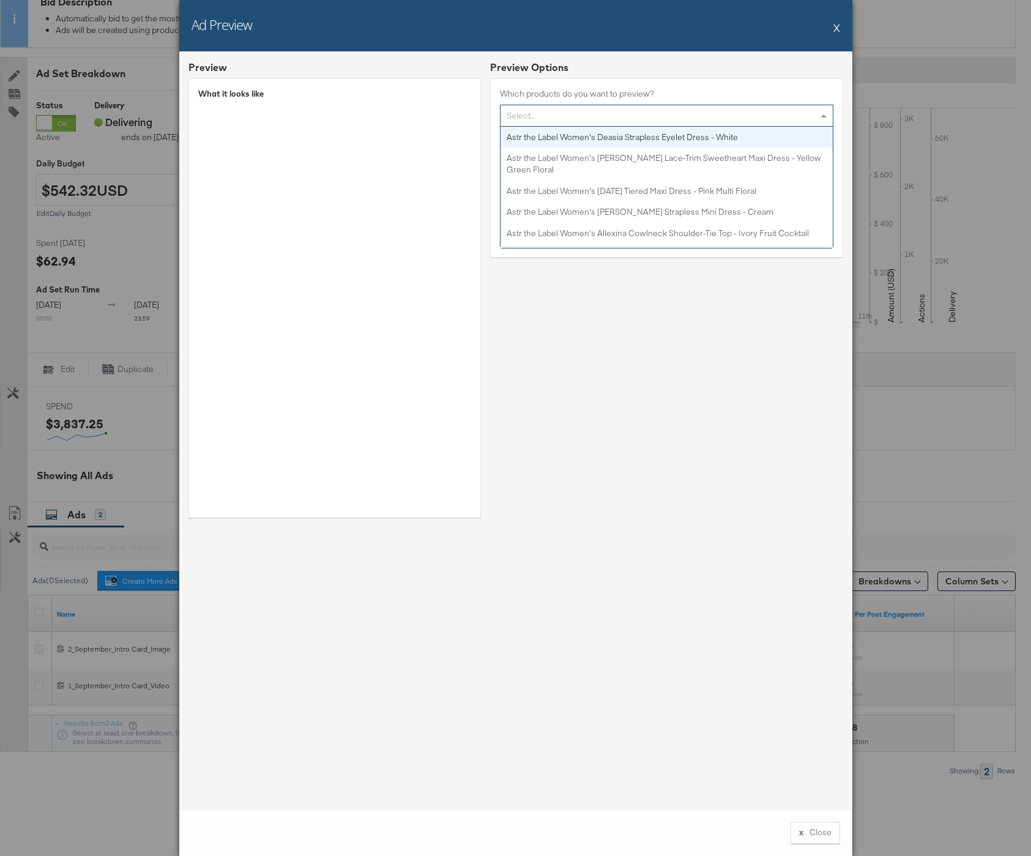
click at [670, 117] on div "Select..." at bounding box center [666, 115] width 332 height 21
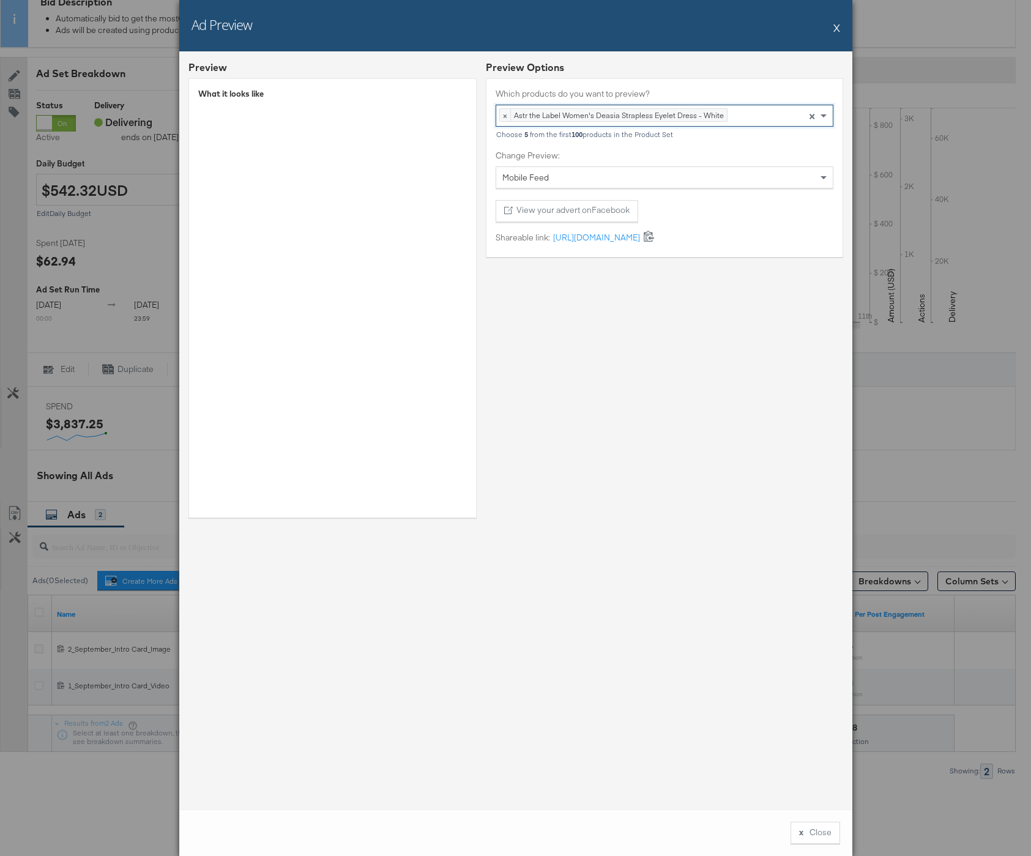
click at [595, 180] on div "Mobile Feed" at bounding box center [664, 177] width 337 height 21
click at [581, 212] on button "View your advert on Facebook" at bounding box center [567, 211] width 143 height 22
click at [836, 26] on button "X" at bounding box center [836, 27] width 7 height 24
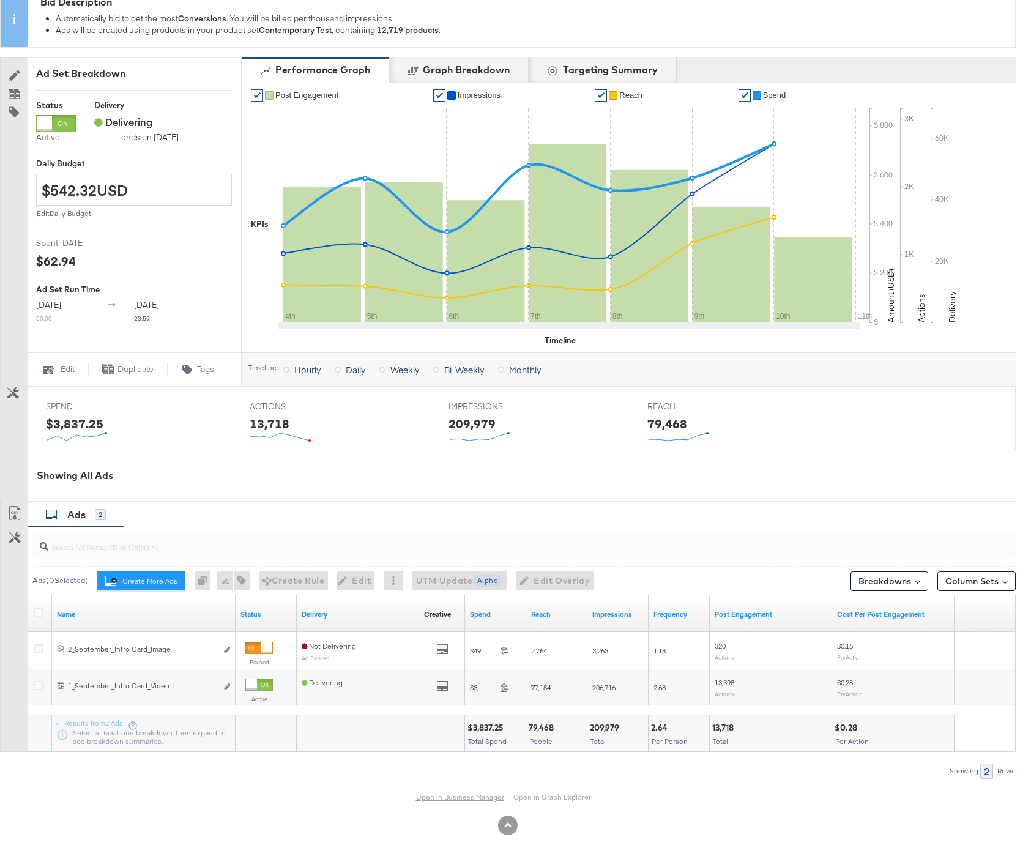
click at [461, 796] on link "Open in Business Manager" at bounding box center [460, 797] width 88 height 10
